Goal: Navigation & Orientation: Go to known website

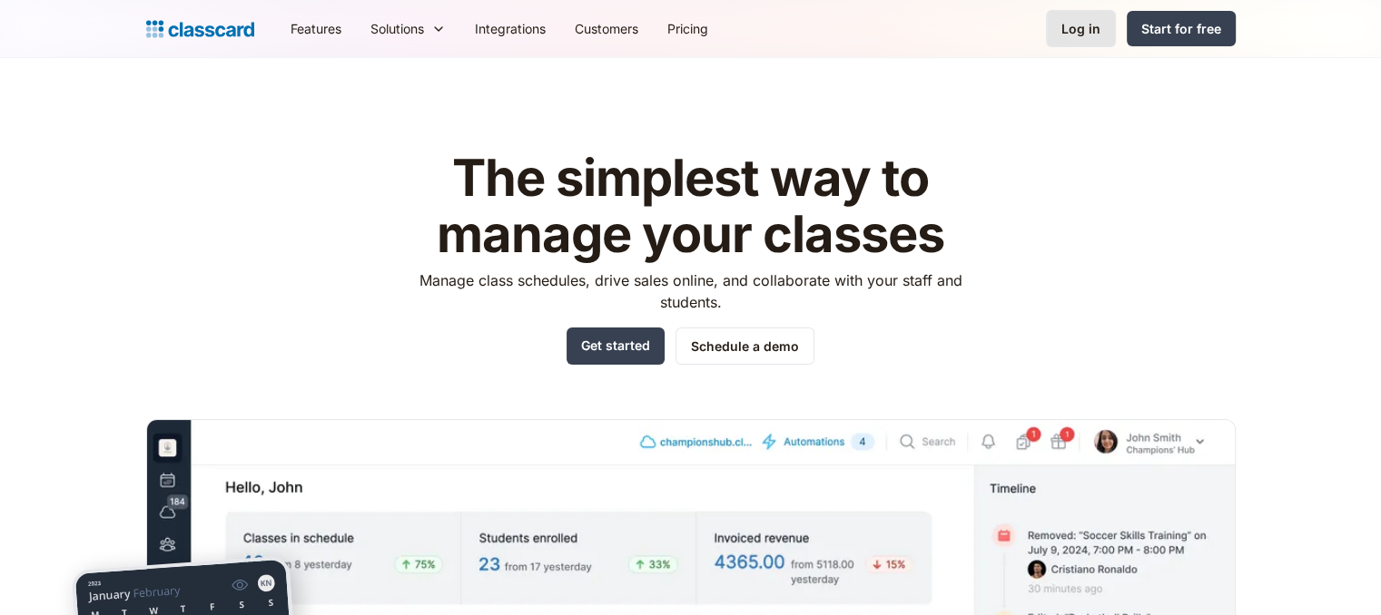
click at [1086, 28] on div "Log in" at bounding box center [1080, 28] width 39 height 19
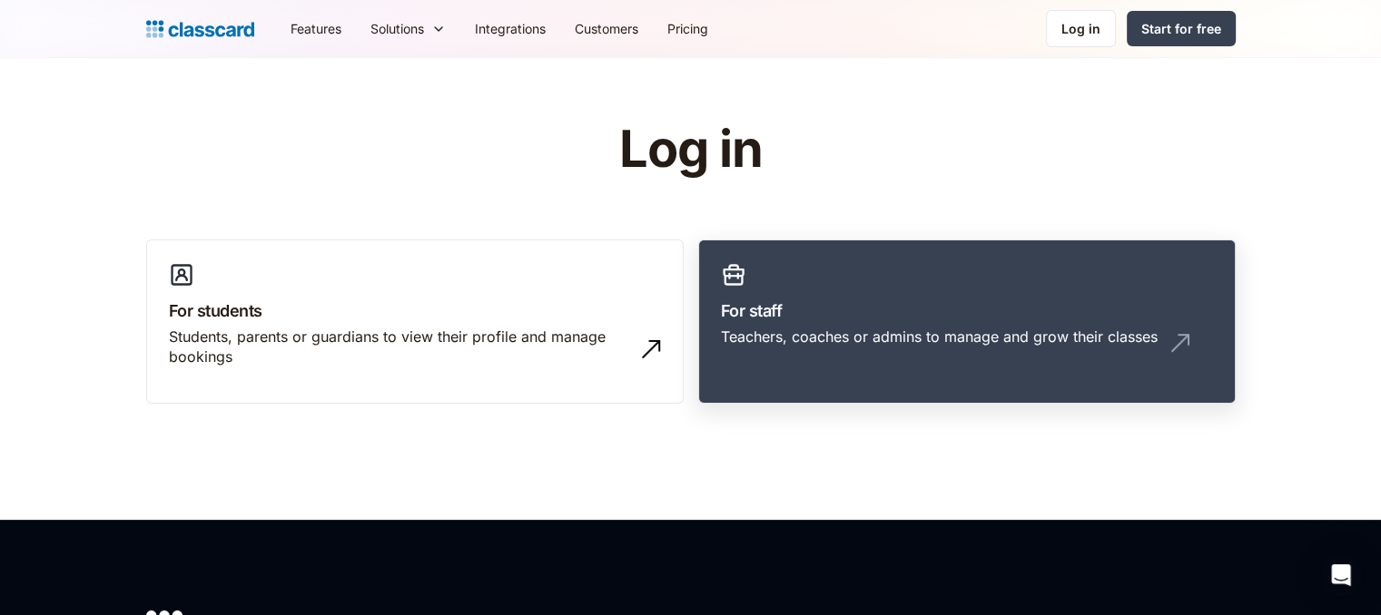
click at [738, 339] on div "Teachers, coaches or admins to manage and grow their classes" at bounding box center [939, 337] width 437 height 20
